Goal: Navigation & Orientation: Find specific page/section

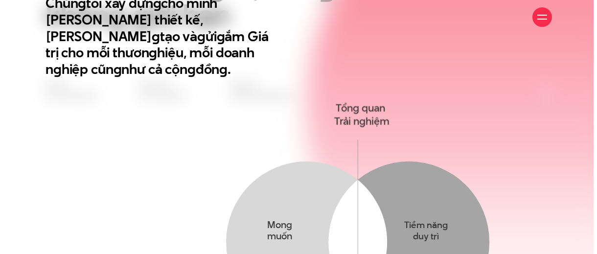
scroll to position [538, 0]
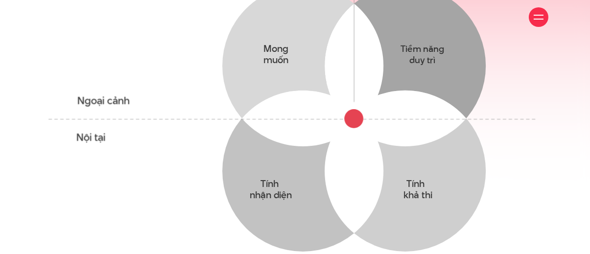
click at [542, 16] on div at bounding box center [538, 17] width 10 height 10
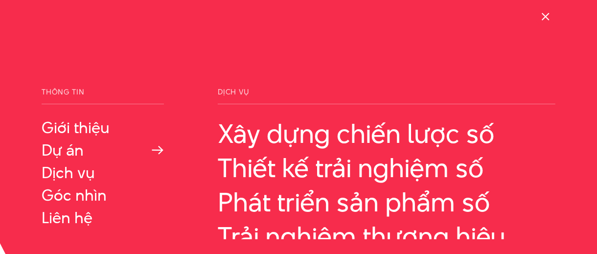
click at [58, 149] on link "Dự án" at bounding box center [103, 150] width 122 height 18
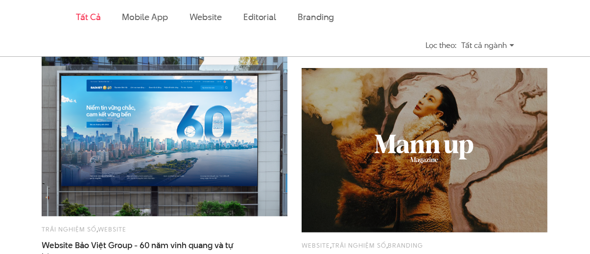
scroll to position [734, 0]
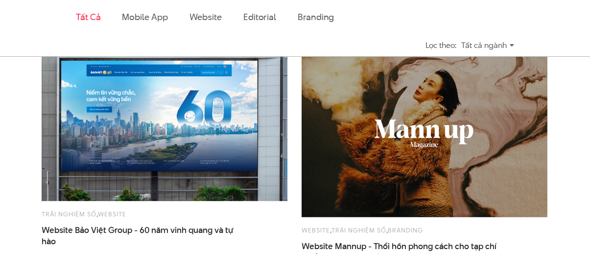
click at [205, 141] on img at bounding box center [164, 118] width 270 height 181
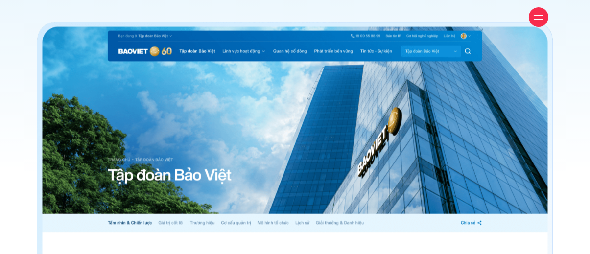
scroll to position [3791, 0]
